Goal: Information Seeking & Learning: Learn about a topic

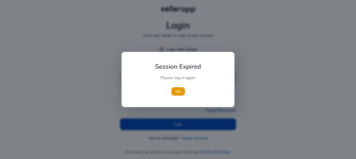
click at [189, 55] on div "Session Expired Please log in again [GEOGRAPHIC_DATA]" at bounding box center [178, 79] width 113 height 55
click at [179, 88] on span "button" at bounding box center [178, 91] width 14 height 13
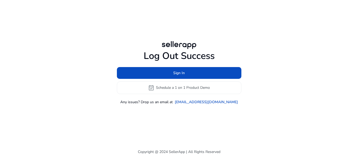
click at [186, 50] on h1 "Log Out Success" at bounding box center [179, 55] width 124 height 11
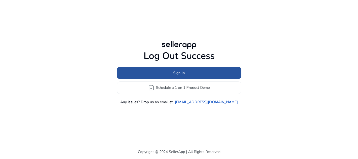
click at [175, 70] on span "Sign In" at bounding box center [179, 73] width 12 height 6
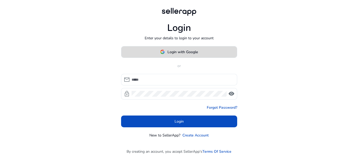
click at [175, 54] on span "Login with Google" at bounding box center [182, 52] width 30 height 6
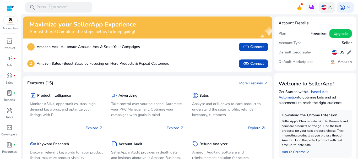
click at [323, 10] on div "US" at bounding box center [327, 7] width 16 height 10
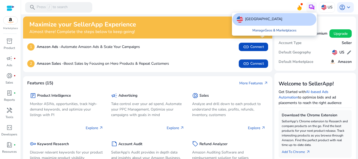
click at [281, 28] on link "Manage Geos & Marketplaces" at bounding box center [274, 30] width 52 height 9
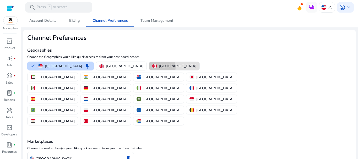
click at [152, 67] on div "[GEOGRAPHIC_DATA]" at bounding box center [174, 66] width 44 height 6
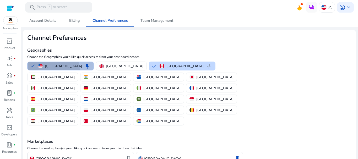
click at [48, 69] on button "United States keep" at bounding box center [61, 66] width 66 height 8
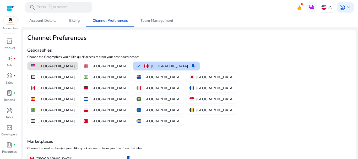
scroll to position [25, 0]
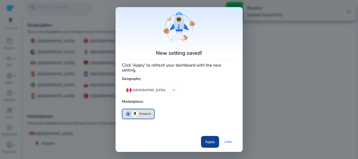
click at [208, 139] on span "Apply" at bounding box center [210, 142] width 10 height 6
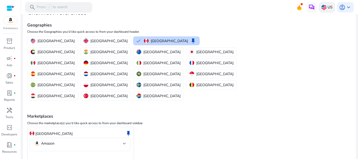
click at [327, 8] on p "US" at bounding box center [329, 7] width 5 height 9
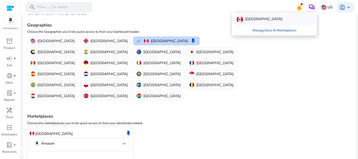
click at [245, 23] on div "[GEOGRAPHIC_DATA]" at bounding box center [274, 19] width 84 height 13
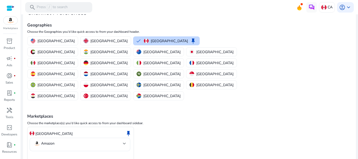
scroll to position [0, 0]
click at [190, 156] on mat-card "Channel Preferences Geographies Choose the Geographies you'd like quick access …" at bounding box center [189, 93] width 333 height 176
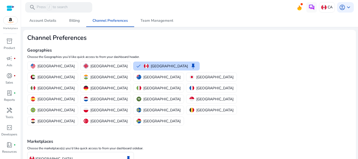
scroll to position [25, 0]
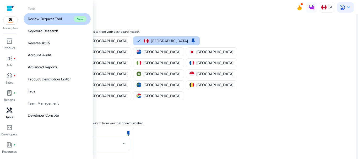
click at [12, 112] on span "handyman" at bounding box center [9, 110] width 6 height 6
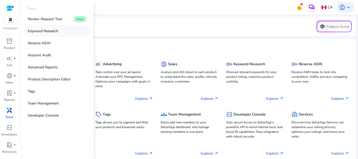
click at [46, 32] on p "Keyword Research" at bounding box center [43, 31] width 30 height 6
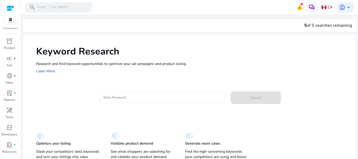
click at [160, 99] on input "Enter Keyword" at bounding box center [162, 97] width 118 height 6
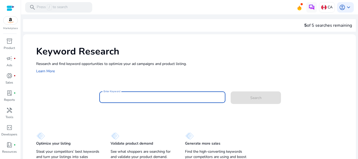
paste input "**********"
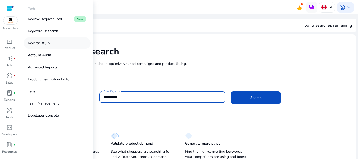
type input "**********"
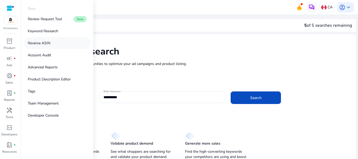
click at [43, 39] on link "Reverse ASIN" at bounding box center [57, 43] width 67 height 12
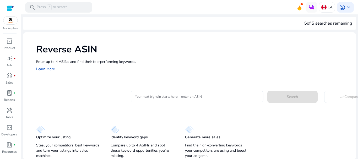
click at [156, 103] on mat-card "Your next big win starts here—enter an ASIN Search swap_horiz Compare" at bounding box center [196, 95] width 320 height 21
click at [143, 98] on input "Your next big win starts here—enter an ASIN" at bounding box center [197, 97] width 124 height 6
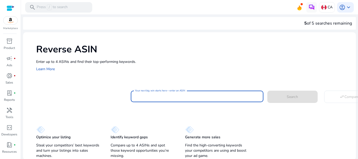
paste input "**********"
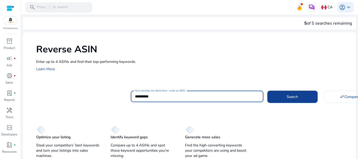
type input "**********"
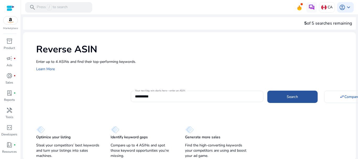
click at [294, 101] on span at bounding box center [292, 96] width 50 height 13
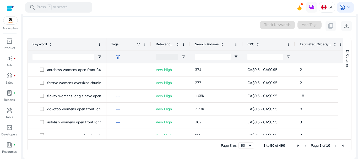
scroll to position [56, 0]
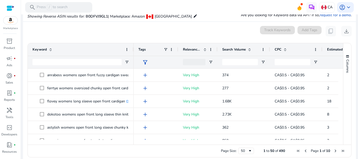
drag, startPoint x: 105, startPoint y: 46, endPoint x: 131, endPoint y: 72, distance: 36.5
click at [131, 72] on div "Keyword Tags Relevance Score" at bounding box center [185, 93] width 315 height 101
click at [239, 53] on div "Search Volume" at bounding box center [239, 50] width 37 height 10
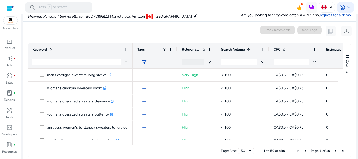
click at [239, 53] on div "Search Volume 1" at bounding box center [239, 50] width 37 height 10
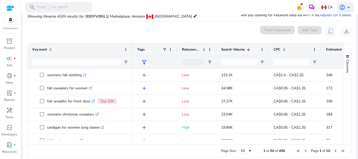
click at [108, 32] on div "0 keyword(s) selected Track Keywords Add Tags content_copy download" at bounding box center [189, 31] width 324 height 10
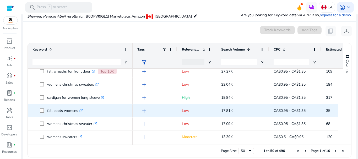
scroll to position [30, 0]
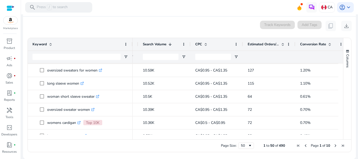
click at [260, 42] on span "Estimated Orders/Month" at bounding box center [263, 44] width 31 height 5
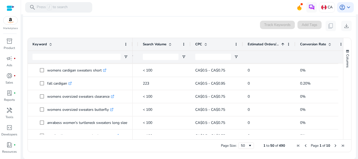
click at [260, 42] on span "Estimated Orders/Month" at bounding box center [263, 44] width 31 height 5
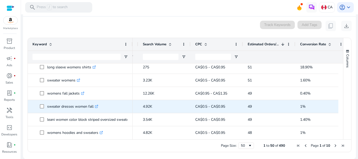
scroll to position [526, 0]
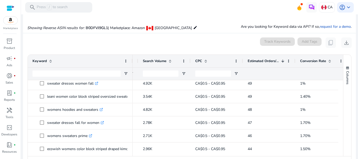
scroll to position [61, 0]
